Goal: Contribute content: Add original content to the website for others to see

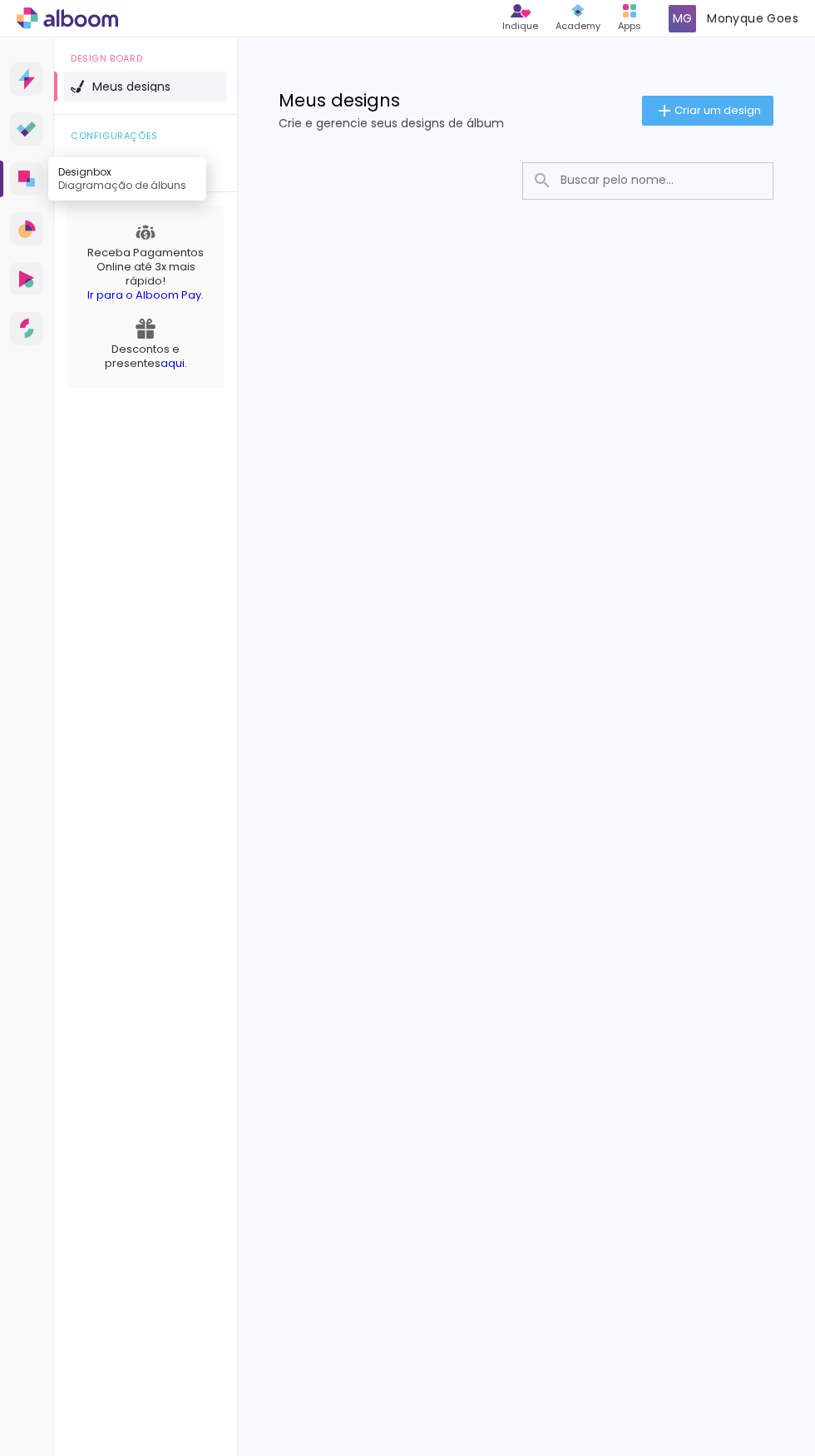
click at [24, 176] on icon at bounding box center [24, 176] width 12 height 12
click at [658, 167] on input at bounding box center [670, 180] width 237 height 34
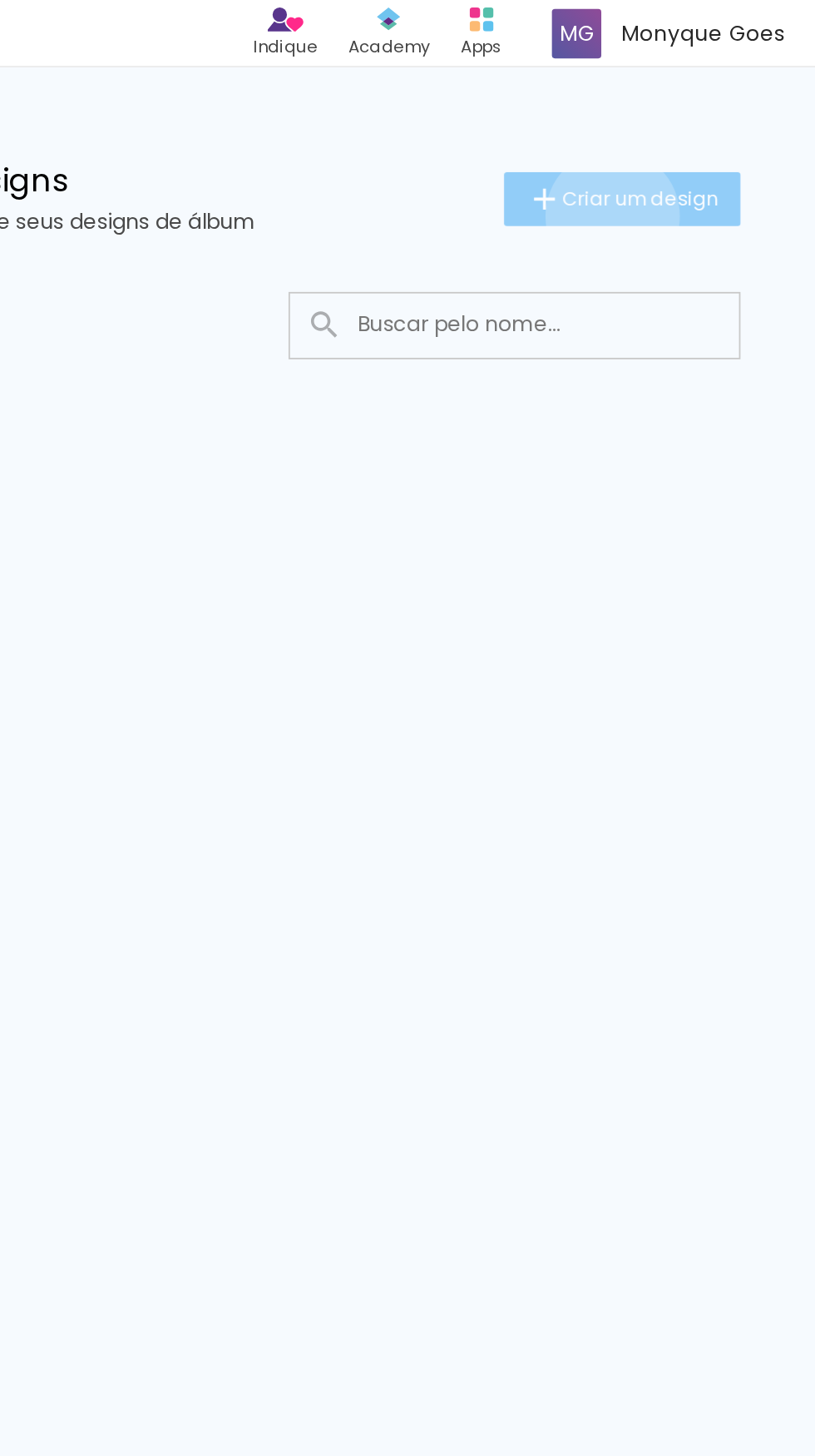
click at [699, 111] on span "Criar um design" at bounding box center [718, 110] width 87 height 11
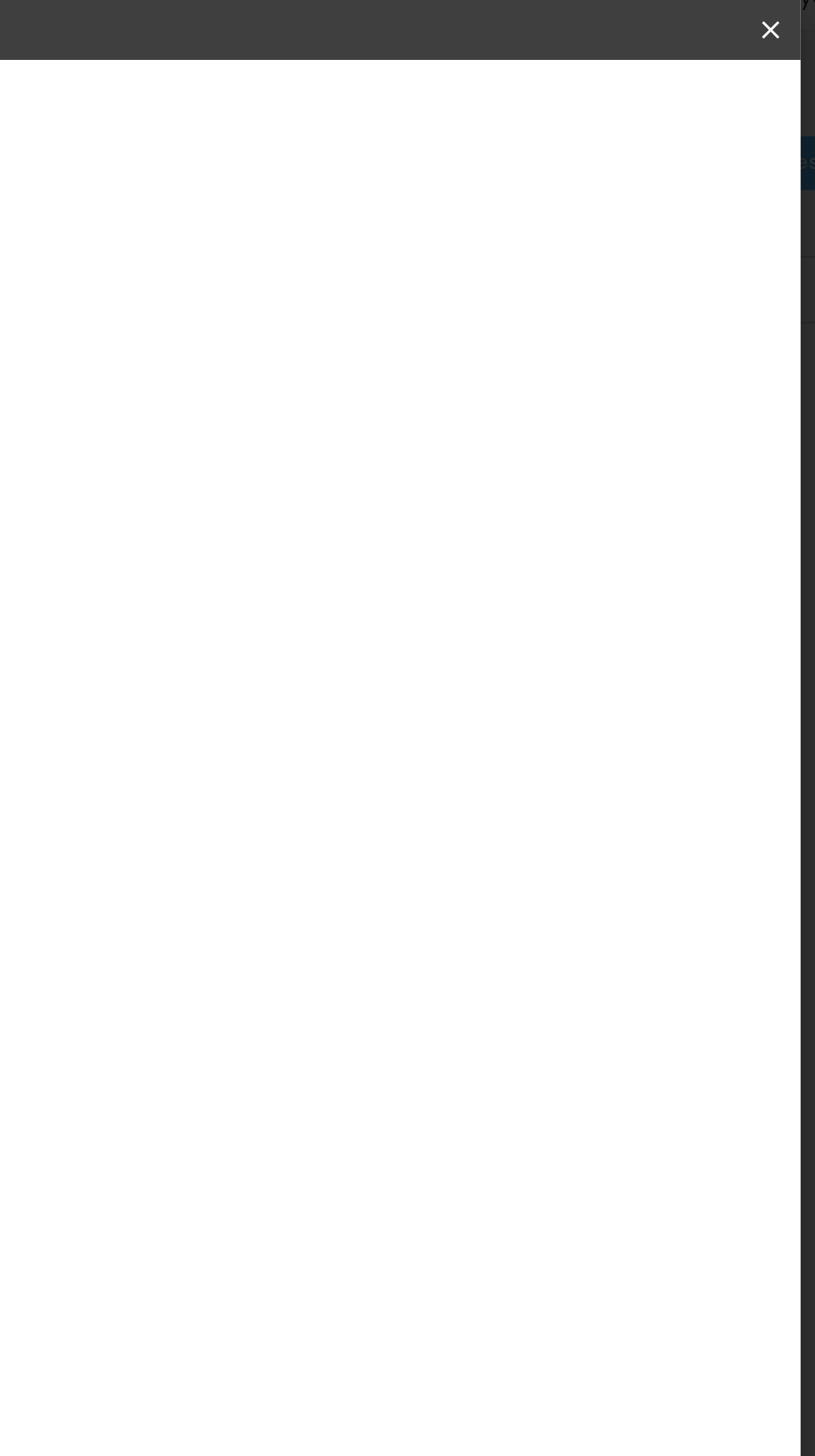
click at [370, 234] on input at bounding box center [370, 223] width 0 height 26
type input "[DEMOGRAPHIC_DATA]"
click at [541, 98] on paper-button "Avançar" at bounding box center [500, 88] width 82 height 28
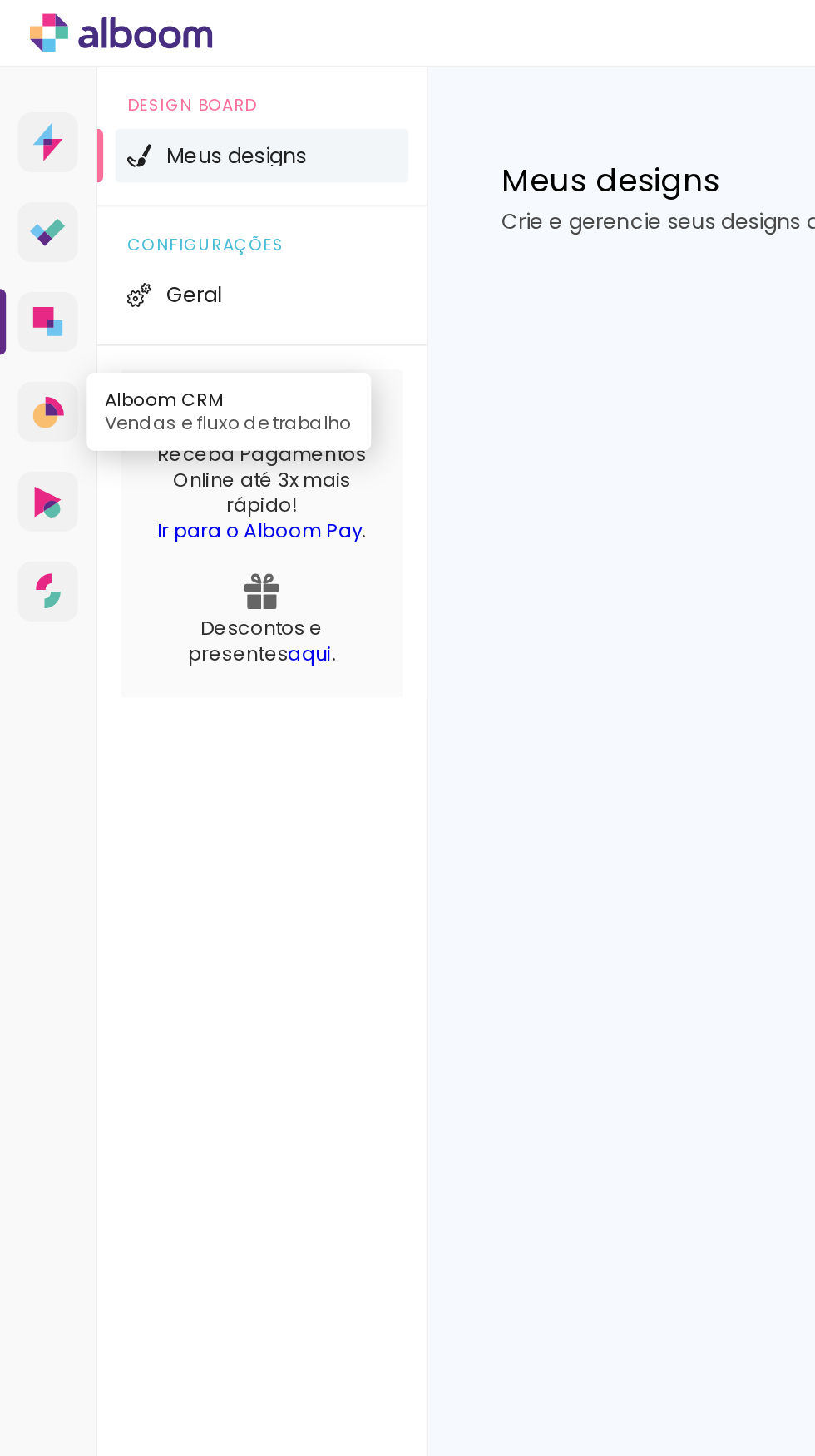
click at [40, 235] on link "Alboom CRM Vendas e fluxo de trabalho" at bounding box center [27, 229] width 34 height 34
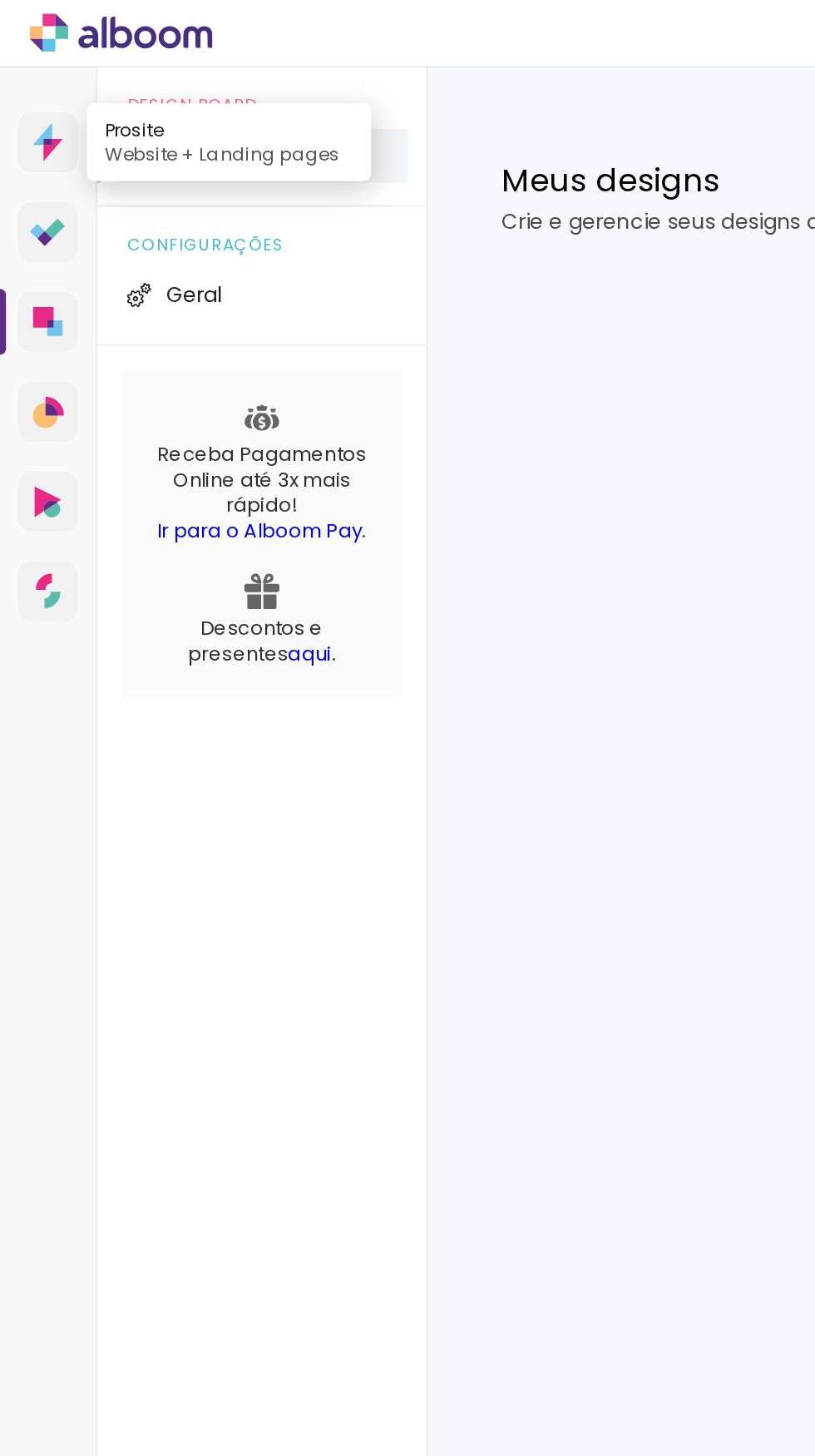
click at [30, 74] on icon at bounding box center [27, 79] width 17 height 21
